Goal: Book appointment/travel/reservation

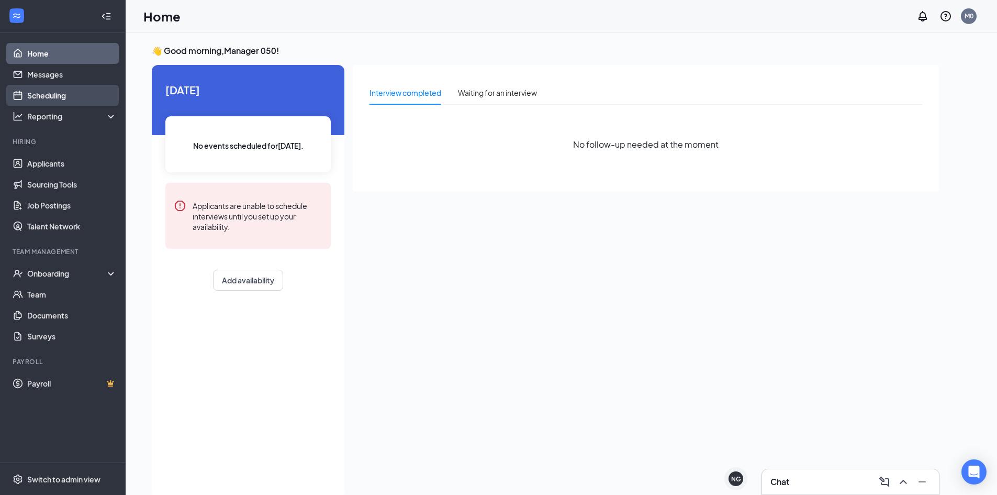
click at [79, 91] on link "Scheduling" at bounding box center [71, 95] width 89 height 21
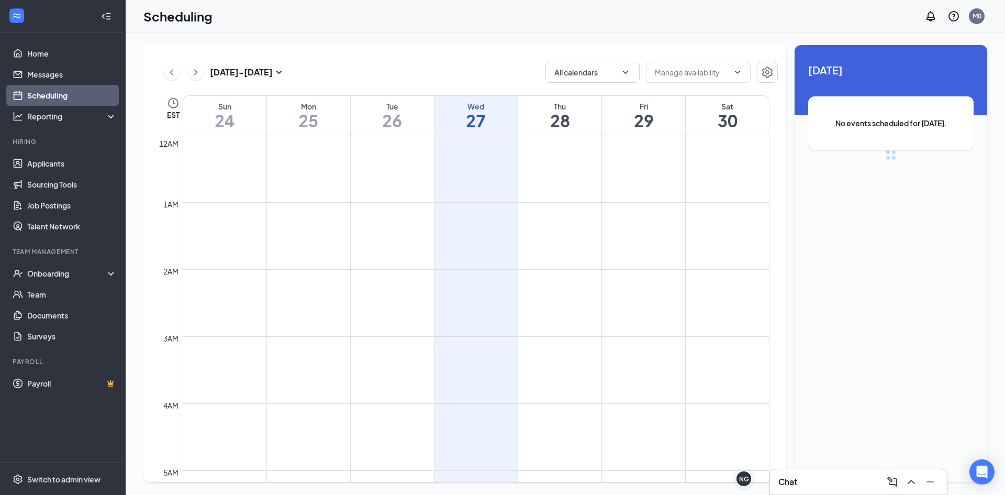
scroll to position [514, 0]
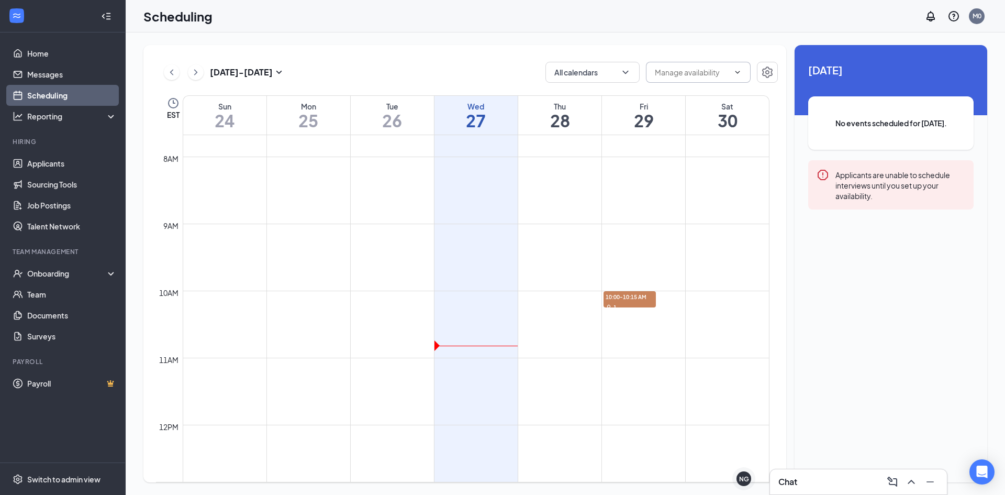
click at [743, 71] on span at bounding box center [698, 72] width 105 height 21
click at [434, 70] on div "[DATE] - [DATE] All calendars" at bounding box center [467, 72] width 622 height 21
click at [631, 72] on button "All calendars" at bounding box center [592, 72] width 94 height 21
click at [487, 77] on div "[DATE] - [DATE] All calendars" at bounding box center [467, 72] width 622 height 21
click at [856, 108] on div "No events scheduled for [DATE]." at bounding box center [890, 122] width 165 height 53
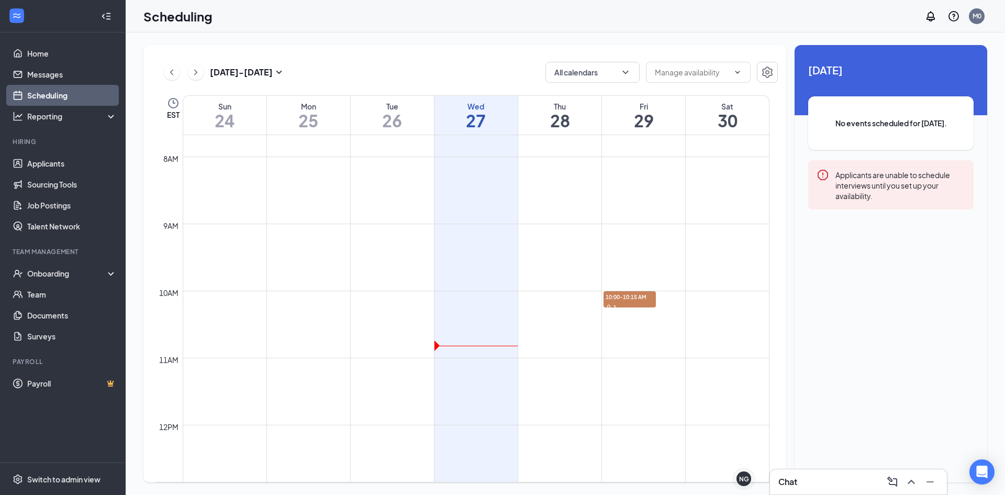
click at [827, 70] on span "[DATE]" at bounding box center [890, 70] width 165 height 16
click at [832, 181] on div "Applicants are unable to schedule interviews until you set up your availability." at bounding box center [890, 184] width 165 height 49
click at [636, 300] on span "10:00-10:15 AM" at bounding box center [629, 296] width 52 height 10
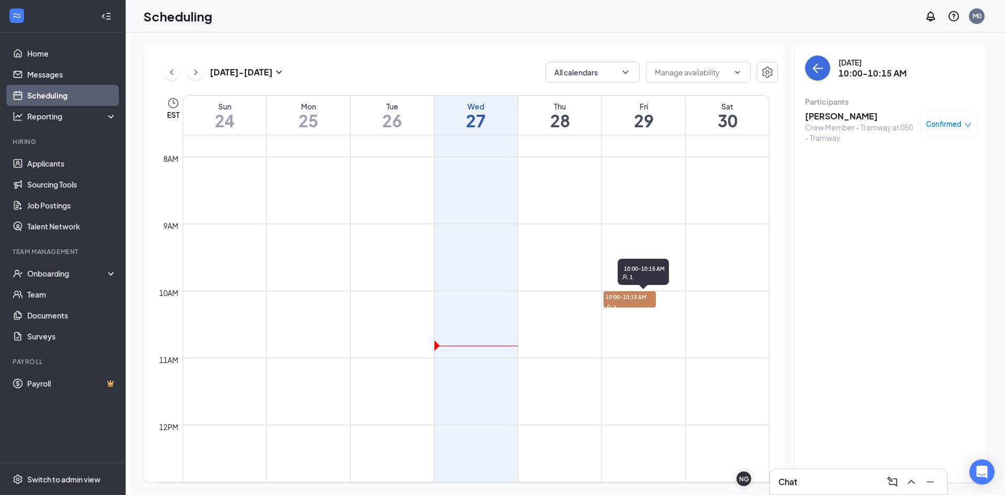
click at [636, 300] on span "10:00-10:15 AM" at bounding box center [629, 296] width 52 height 10
click at [963, 122] on div "Confirmed" at bounding box center [949, 124] width 46 height 10
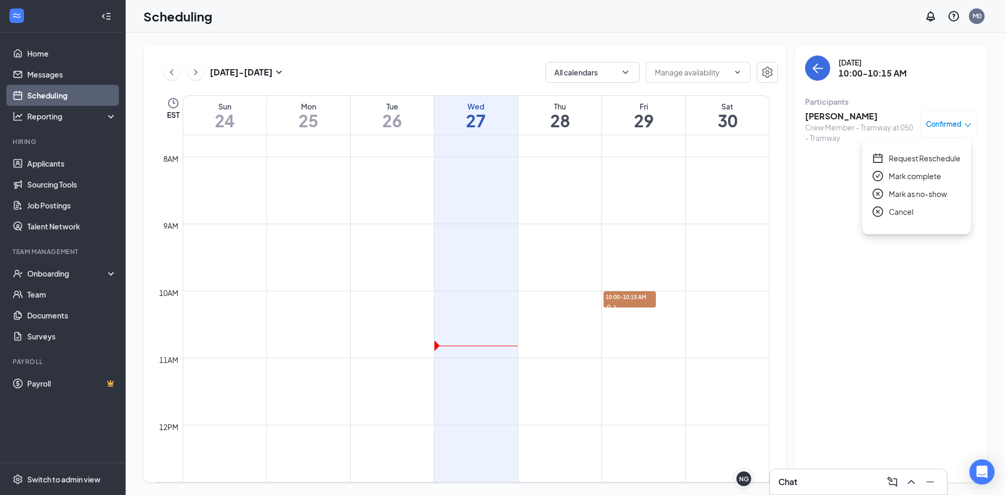
click at [965, 128] on icon "down" at bounding box center [967, 124] width 7 height 7
click at [821, 79] on button "back-button" at bounding box center [817, 67] width 25 height 25
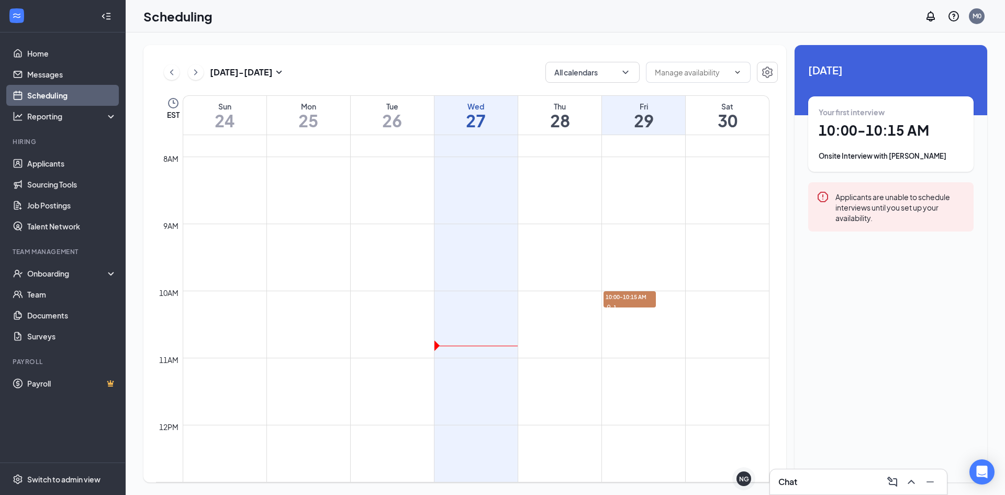
click at [849, 119] on div "Your first interview 10:00 - 10:15 AM Onsite Interview with [PERSON_NAME]" at bounding box center [891, 134] width 144 height 54
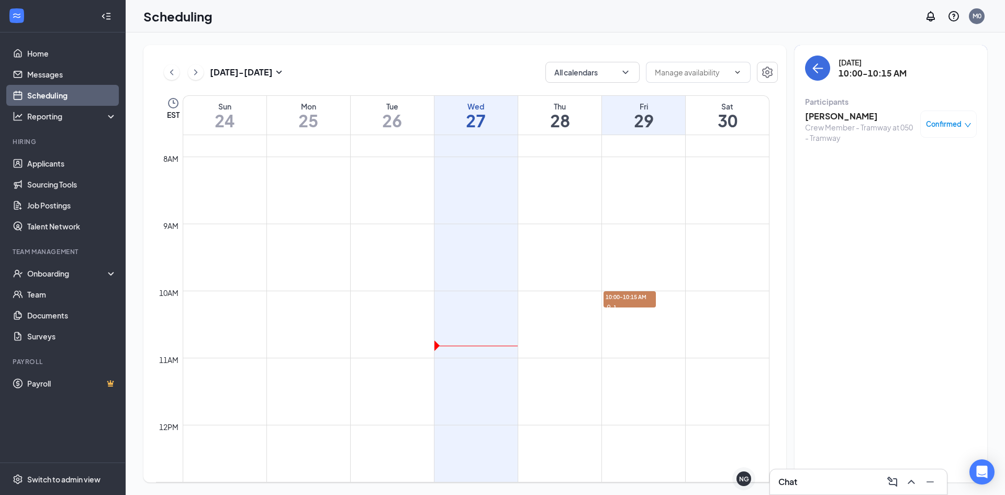
click at [824, 116] on h3 "[PERSON_NAME]" at bounding box center [860, 116] width 110 height 12
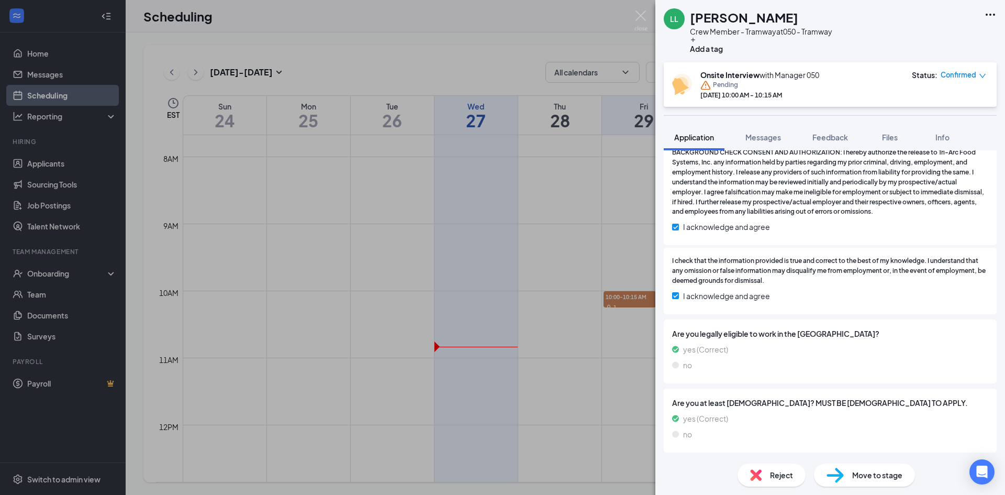
scroll to position [1521, 0]
